Goal: Information Seeking & Learning: Learn about a topic

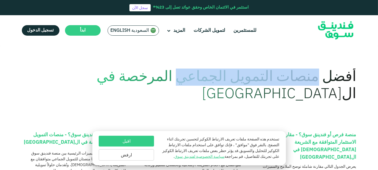
drag, startPoint x: 321, startPoint y: 78, endPoint x: 192, endPoint y: 81, distance: 128.9
click at [192, 81] on h1 "أفضل منصات التمويل الجماعي المرخصة في ال[GEOGRAPHIC_DATA]" at bounding box center [223, 86] width 268 height 35
copy h1 "منصات التمويل الجماعي"
